Goal: Task Accomplishment & Management: Manage account settings

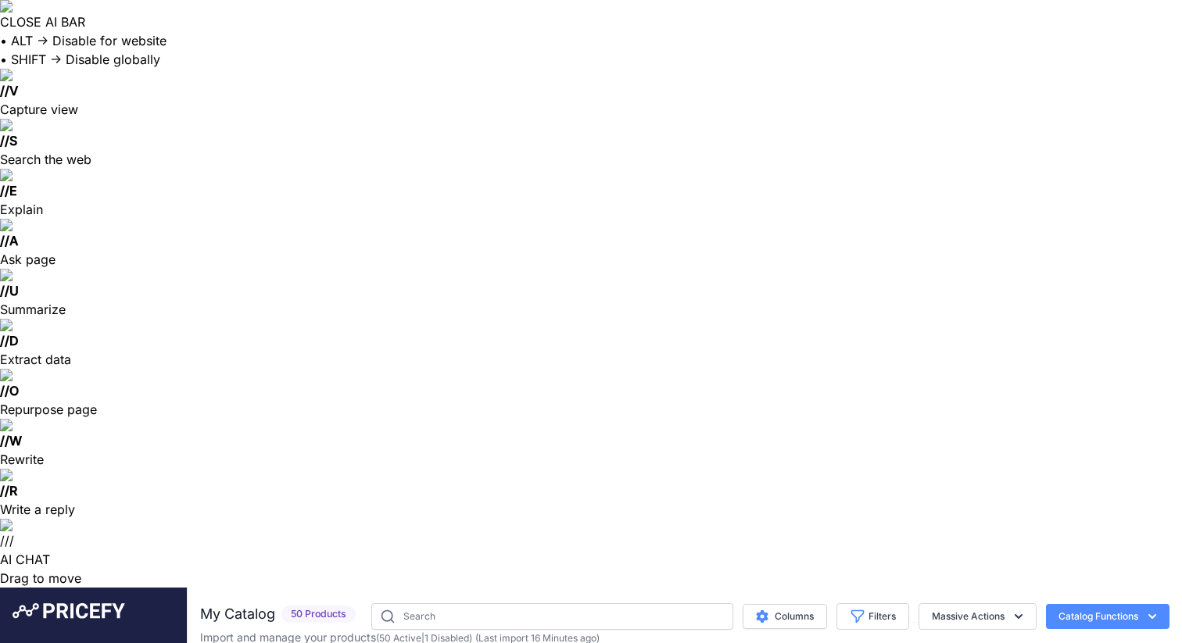
click at [310, 606] on span "50 Products" at bounding box center [318, 615] width 74 height 18
drag, startPoint x: 343, startPoint y: 52, endPoint x: 472, endPoint y: 53, distance: 129.0
click at [464, 630] on p "Import and manage your products ( 50 Active | 1 Disabled ) (Last import 16 Minu…" at bounding box center [399, 638] width 399 height 16
drag, startPoint x: 539, startPoint y: 56, endPoint x: 623, endPoint y: 60, distance: 84.6
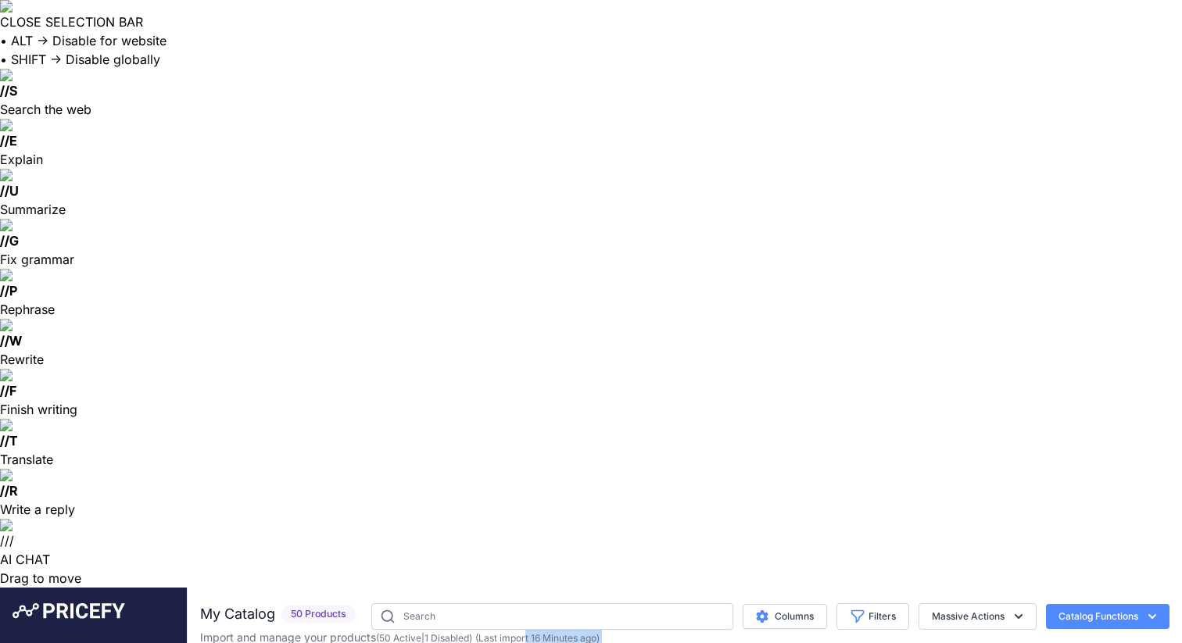
click at [1101, 604] on button "Catalog Functions" at bounding box center [1108, 616] width 124 height 25
